Goal: Task Accomplishment & Management: Manage account settings

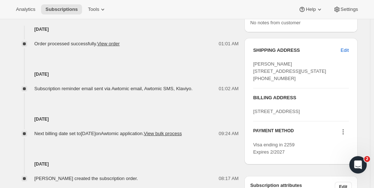
scroll to position [269, 0]
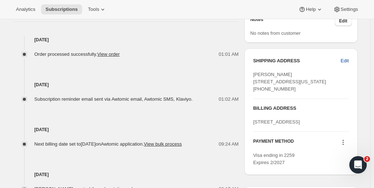
click at [348, 60] on span "Edit" at bounding box center [344, 60] width 8 height 7
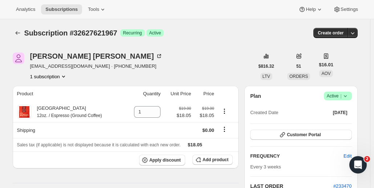
select select "[GEOGRAPHIC_DATA]"
select select "NY"
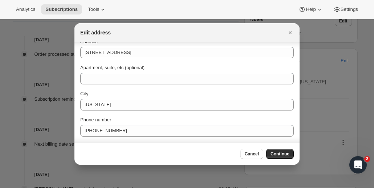
scroll to position [67, 0]
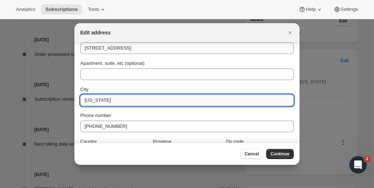
click at [98, 99] on input "[US_STATE]" at bounding box center [186, 101] width 213 height 12
type input "[GEOGRAPHIC_DATA]"
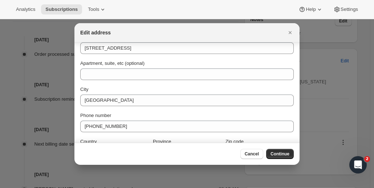
click at [222, 151] on div "Cancel Continue" at bounding box center [186, 154] width 213 height 10
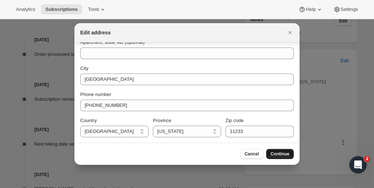
click at [282, 156] on span "Continue" at bounding box center [279, 154] width 19 height 6
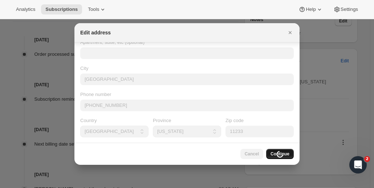
scroll to position [0, 0]
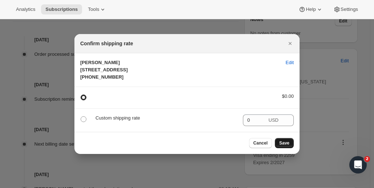
click at [287, 146] on span "Save" at bounding box center [284, 143] width 10 height 6
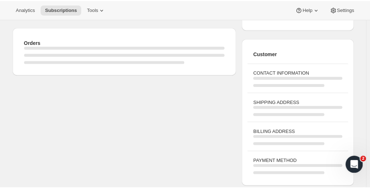
scroll to position [269, 0]
